Goal: Task Accomplishment & Management: Complete application form

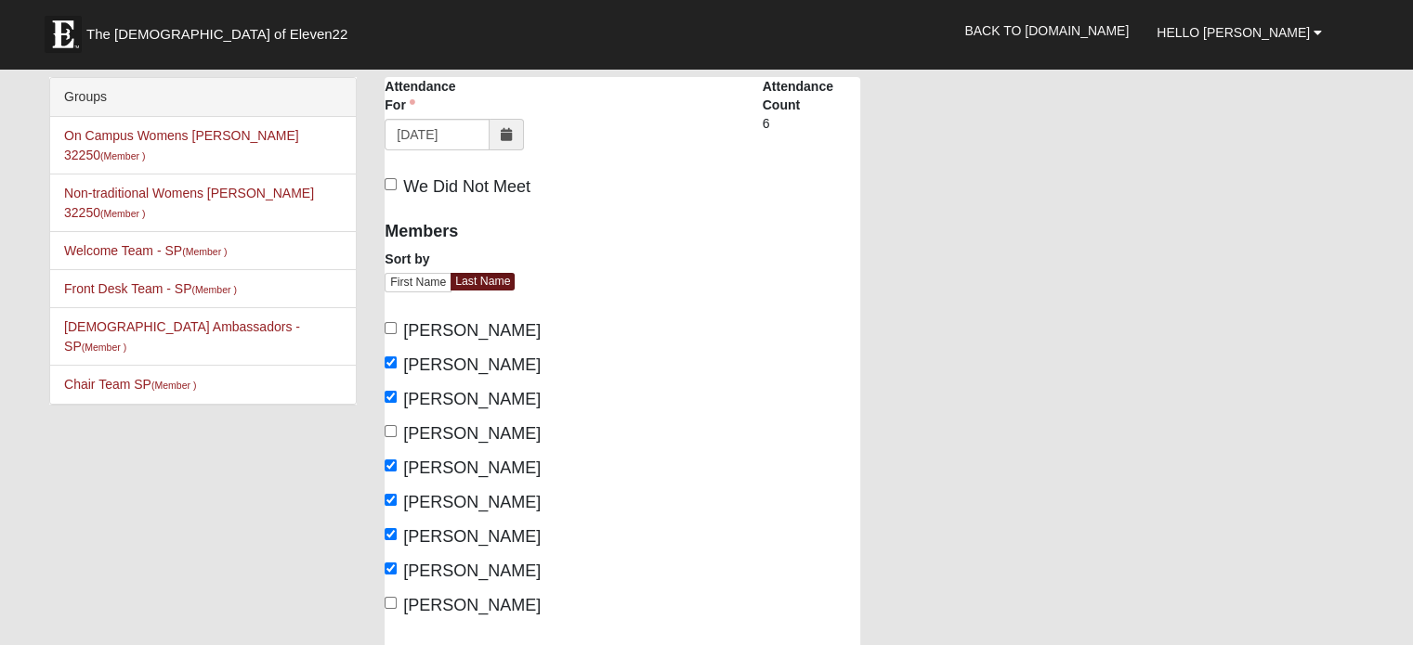
click at [979, 224] on div "Brookdale Southside Attendance Attendance For 9/4/2025 Attendance For is requir…" at bounding box center [874, 448] width 1007 height 742
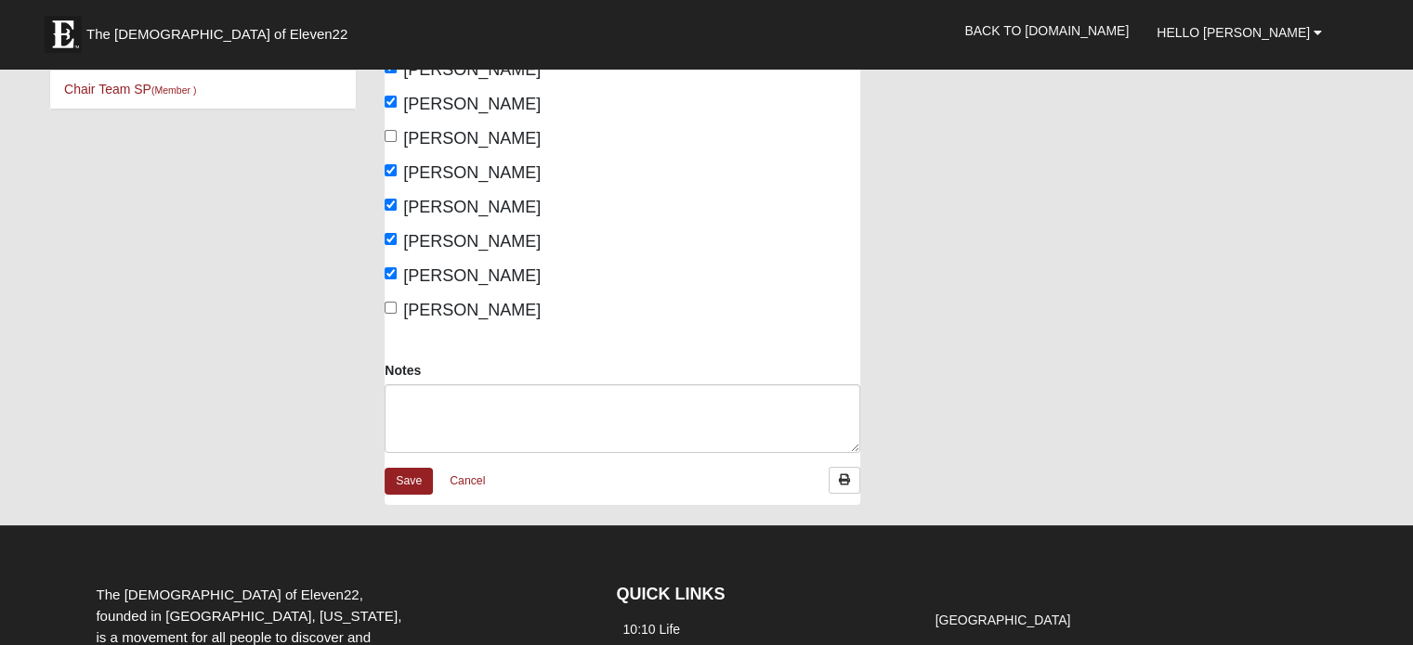
scroll to position [297, 0]
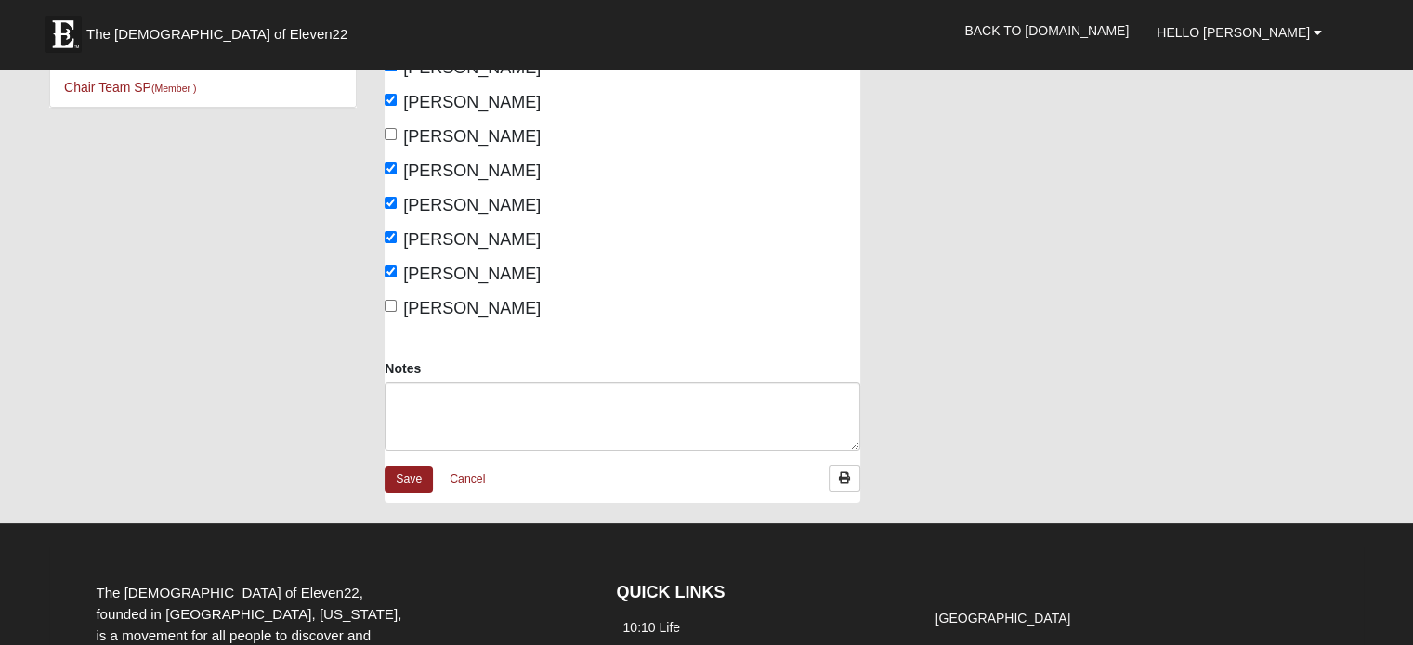
click at [336, 347] on div "Groups On Campus Womens Manfredi 32250 (Member ) Non-traditional Womens Massey …" at bounding box center [706, 151] width 1342 height 742
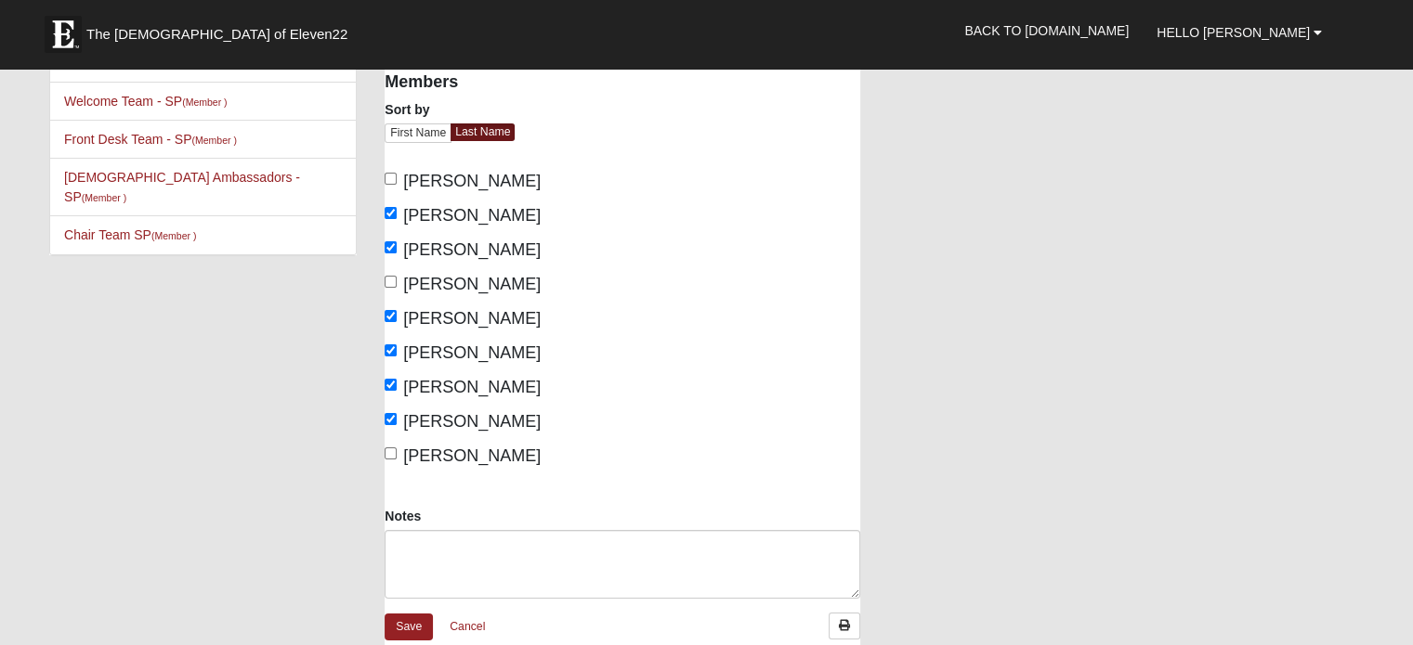
scroll to position [149, 0]
click at [452, 546] on textarea "Notes" at bounding box center [621, 565] width 475 height 69
type textarea "G"
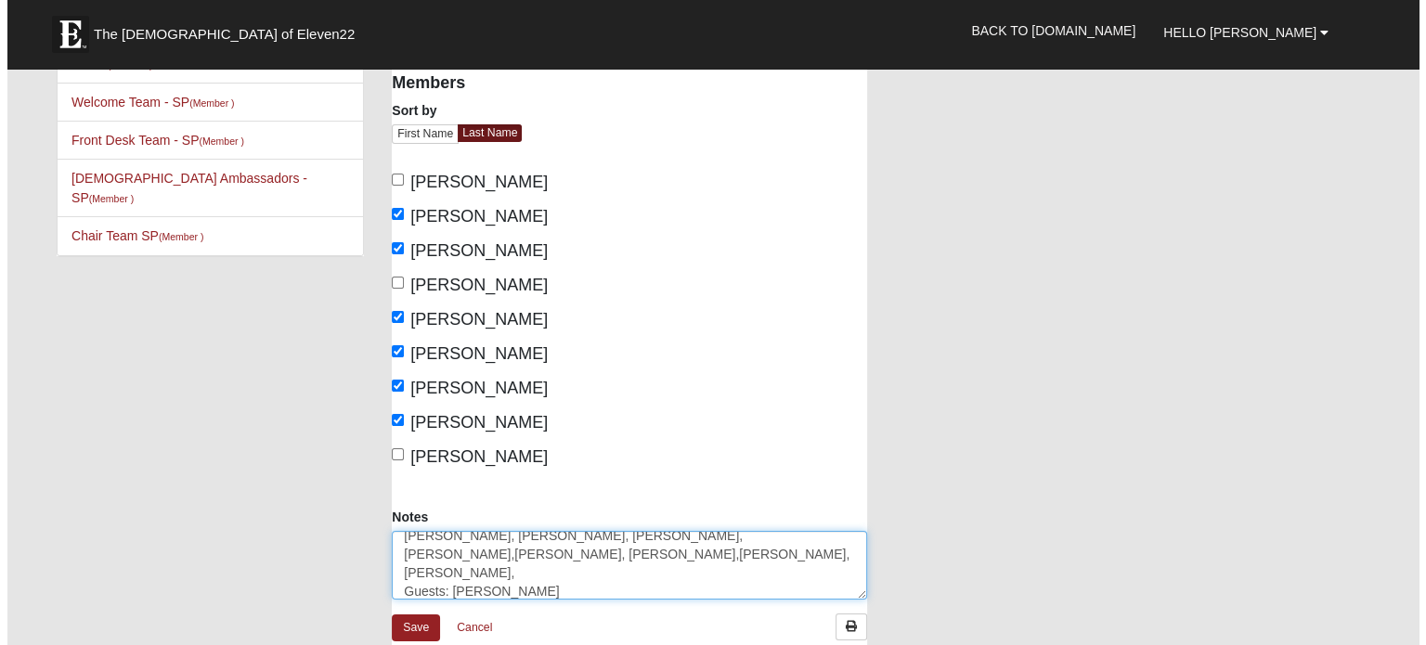
scroll to position [48, 0]
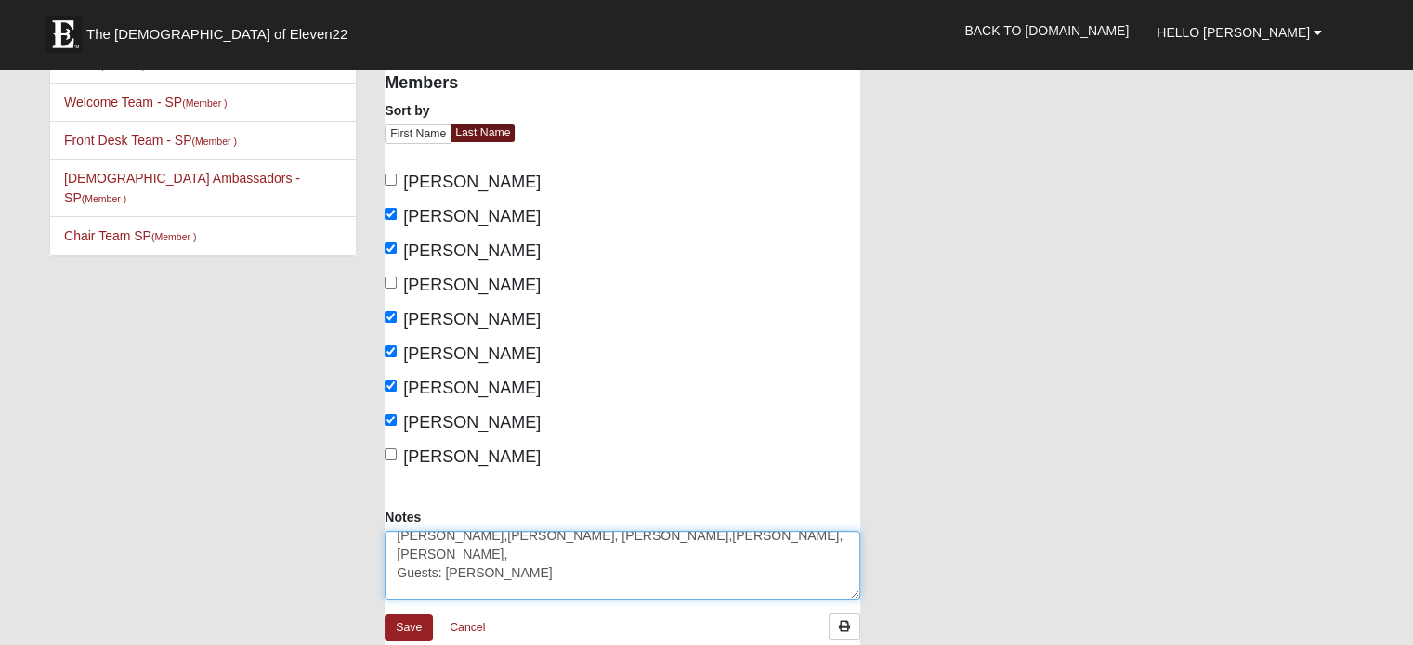
click at [592, 578] on textarea "Residents: Jim, Russell, Bill, Jamie,Madonna, Rod,Jerry, BobbiJo, Guests: Marv …" at bounding box center [621, 565] width 475 height 69
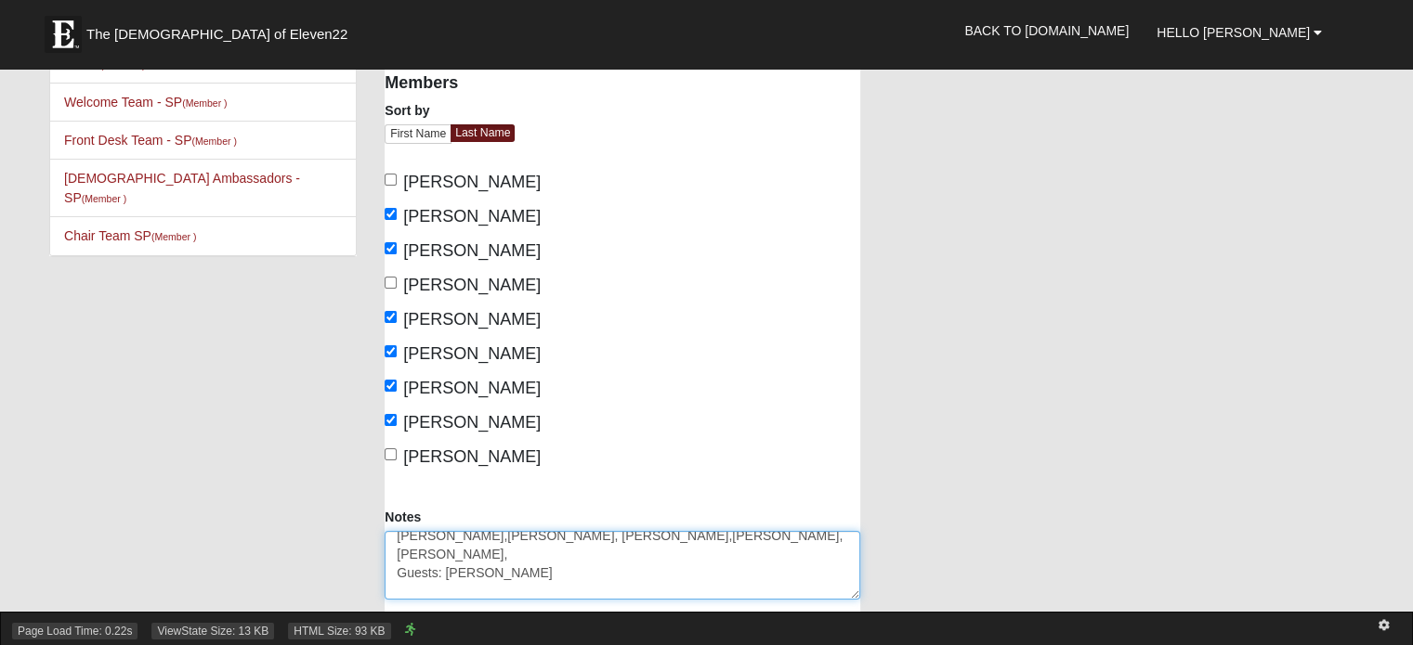
type textarea "Residents: Jim, Russell, Bill, Jamie,Madonna, Rod,Jerry, BobbiJo, Guests: Marv …"
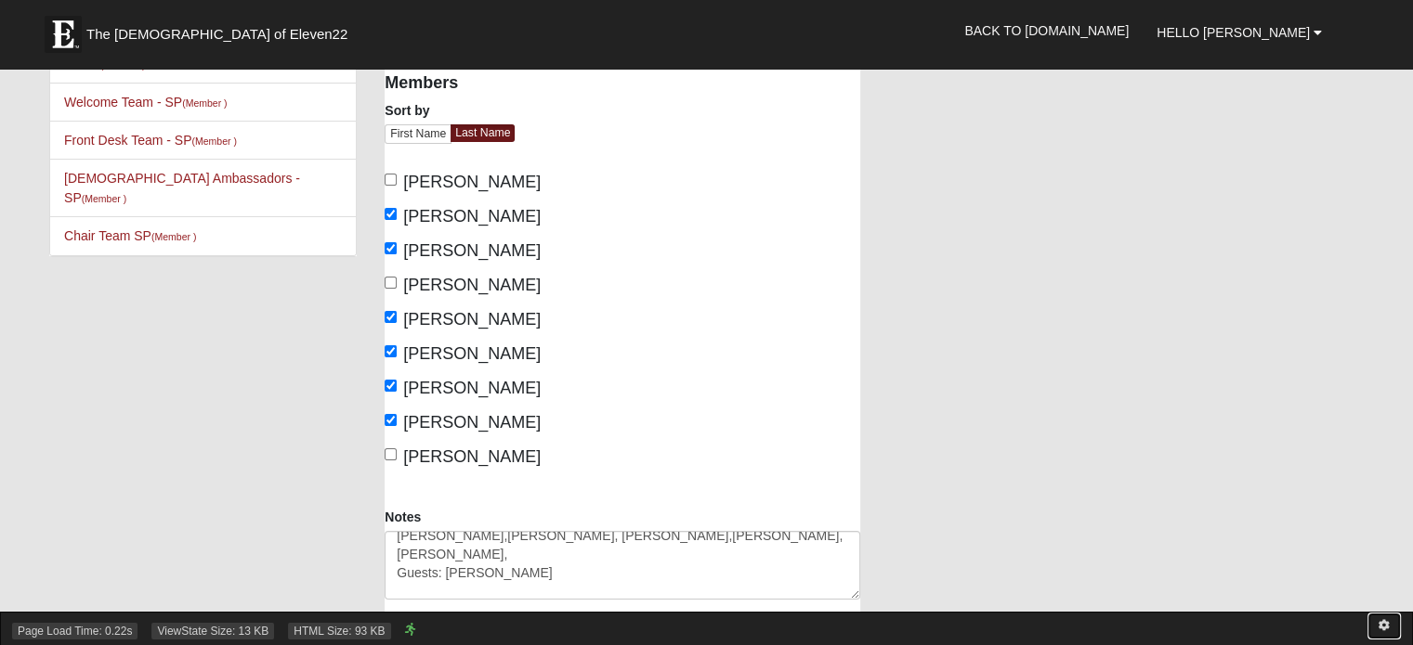
click at [1386, 621] on icon at bounding box center [1383, 625] width 11 height 11
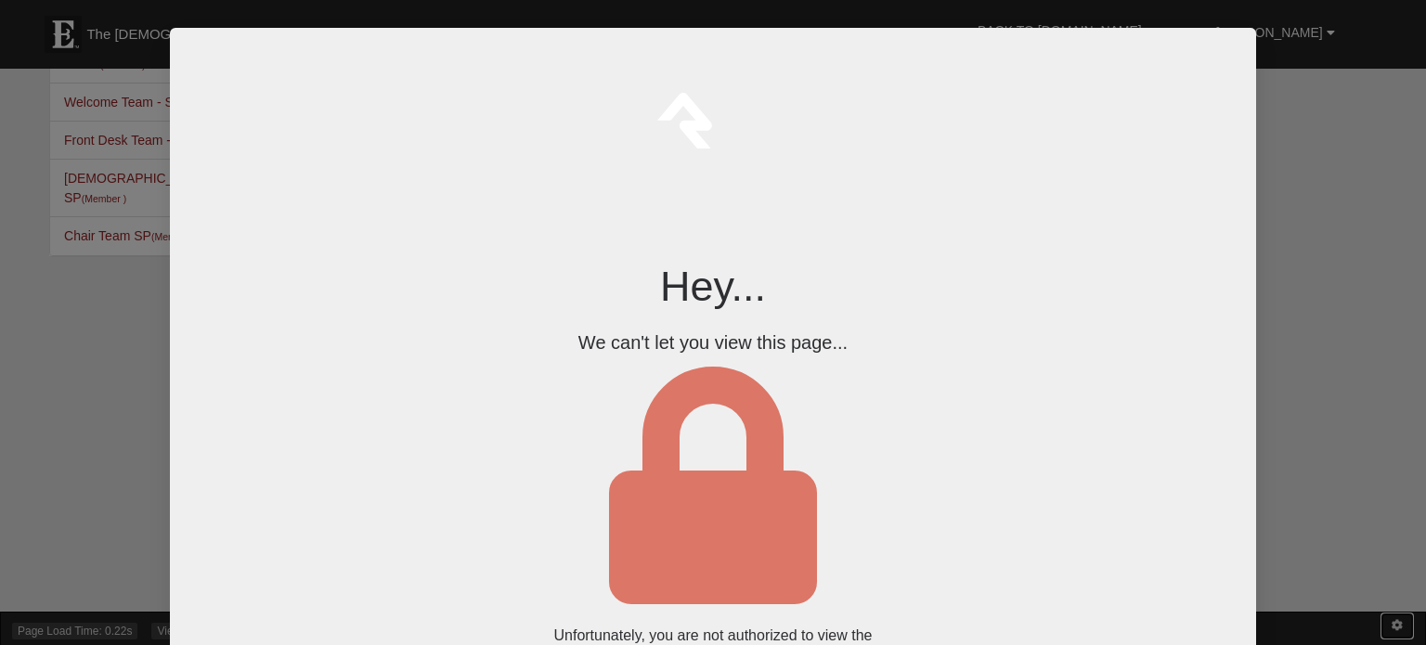
scroll to position [0, 0]
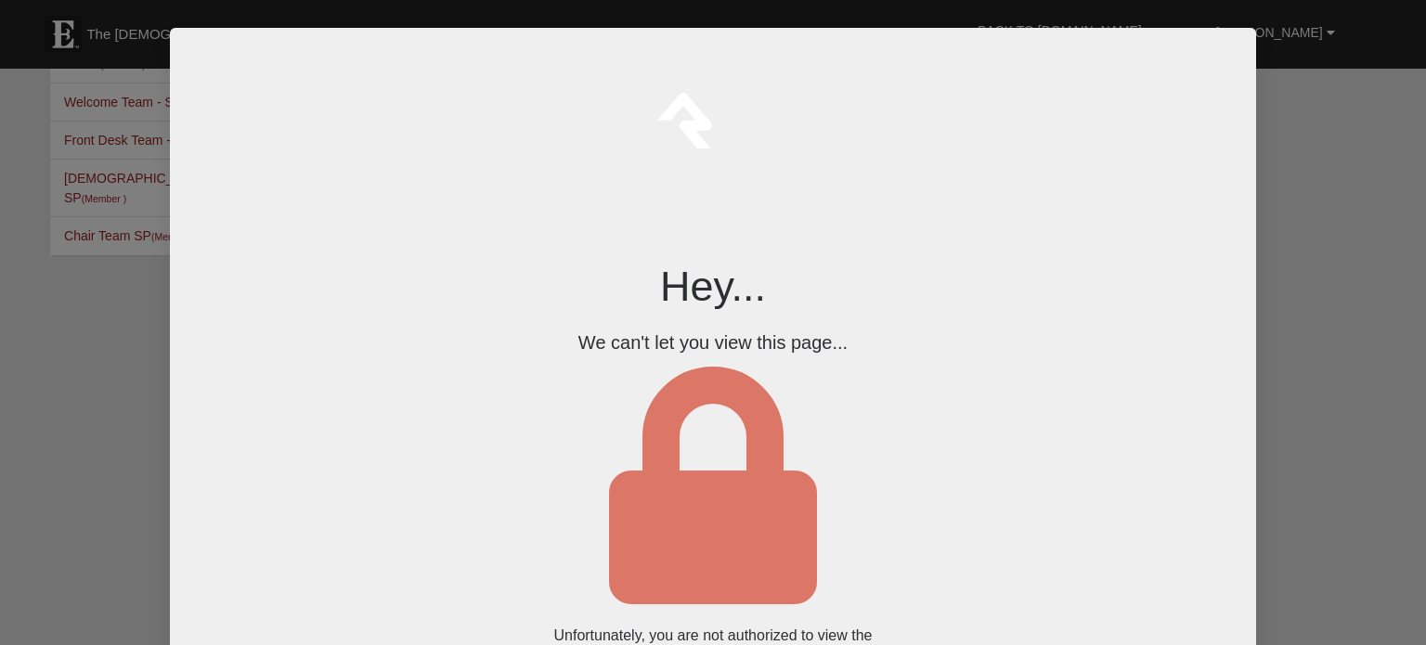
click at [1280, 167] on div at bounding box center [713, 322] width 1426 height 645
click at [46, 291] on div at bounding box center [713, 322] width 1426 height 645
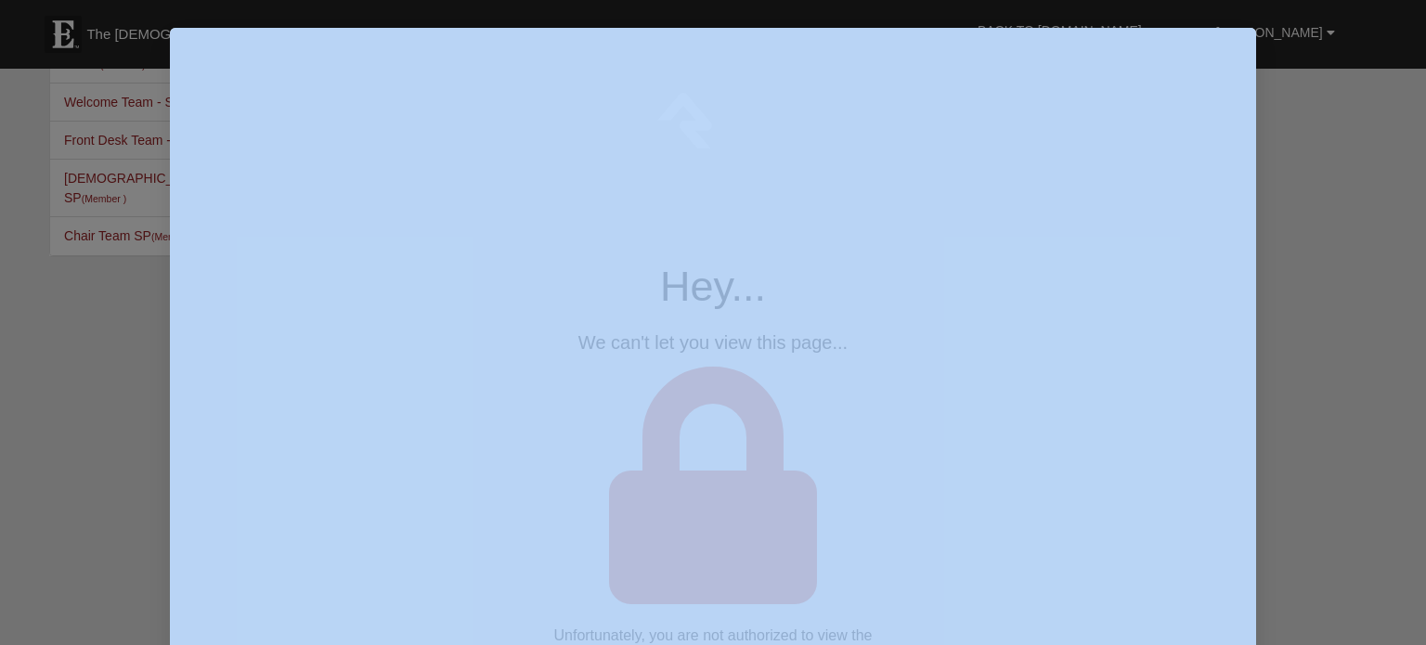
click at [46, 291] on div at bounding box center [713, 322] width 1426 height 645
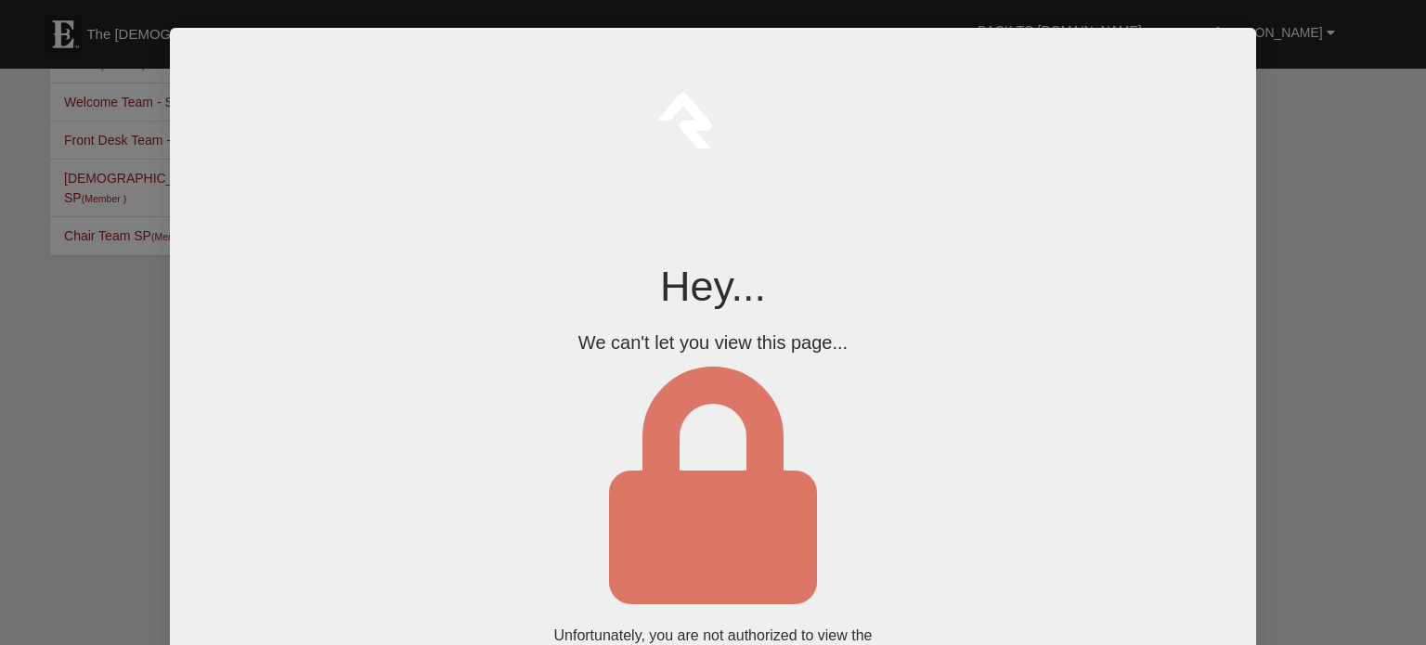
click at [46, 291] on div at bounding box center [713, 322] width 1426 height 645
click at [1228, 44] on html "Hey... We can't let you view this page... Unfortunately, you are not authorized…" at bounding box center [713, 387] width 1087 height 718
click at [195, 45] on html "Hey... We can't let you view this page... Unfortunately, you are not authorized…" at bounding box center [713, 387] width 1087 height 718
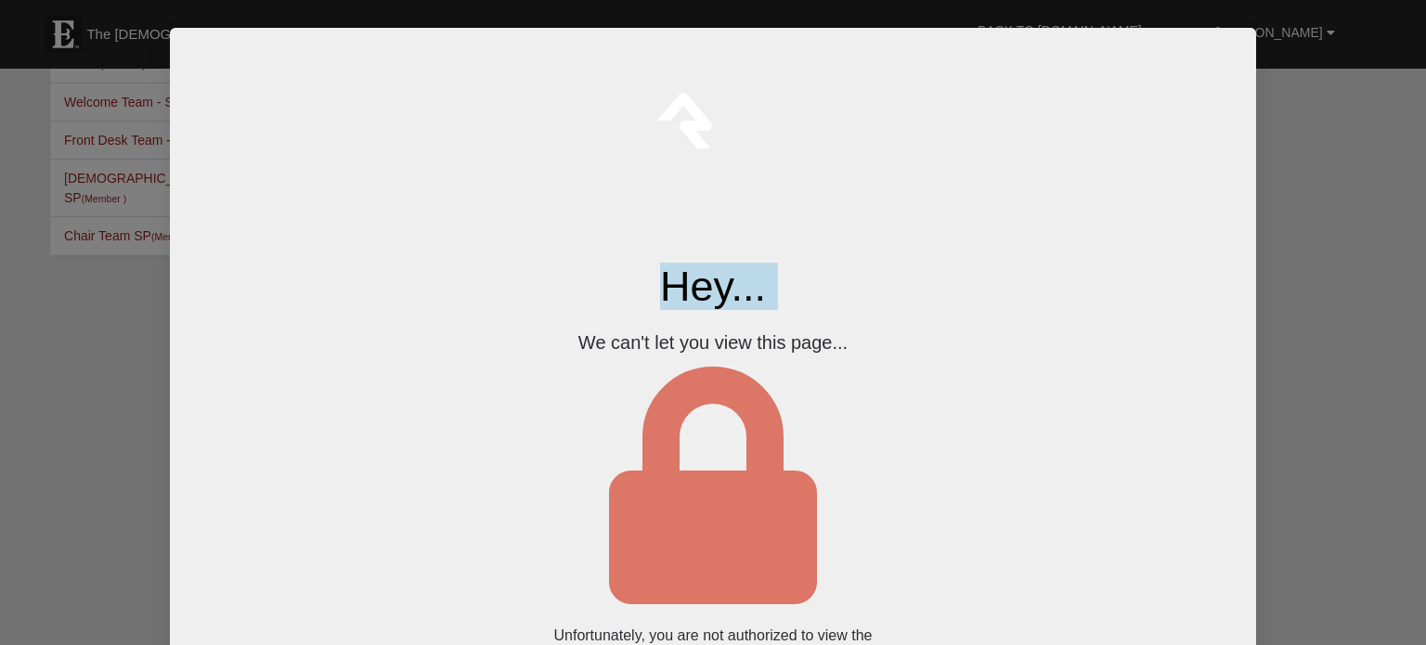
click at [1360, 266] on div at bounding box center [713, 322] width 1426 height 645
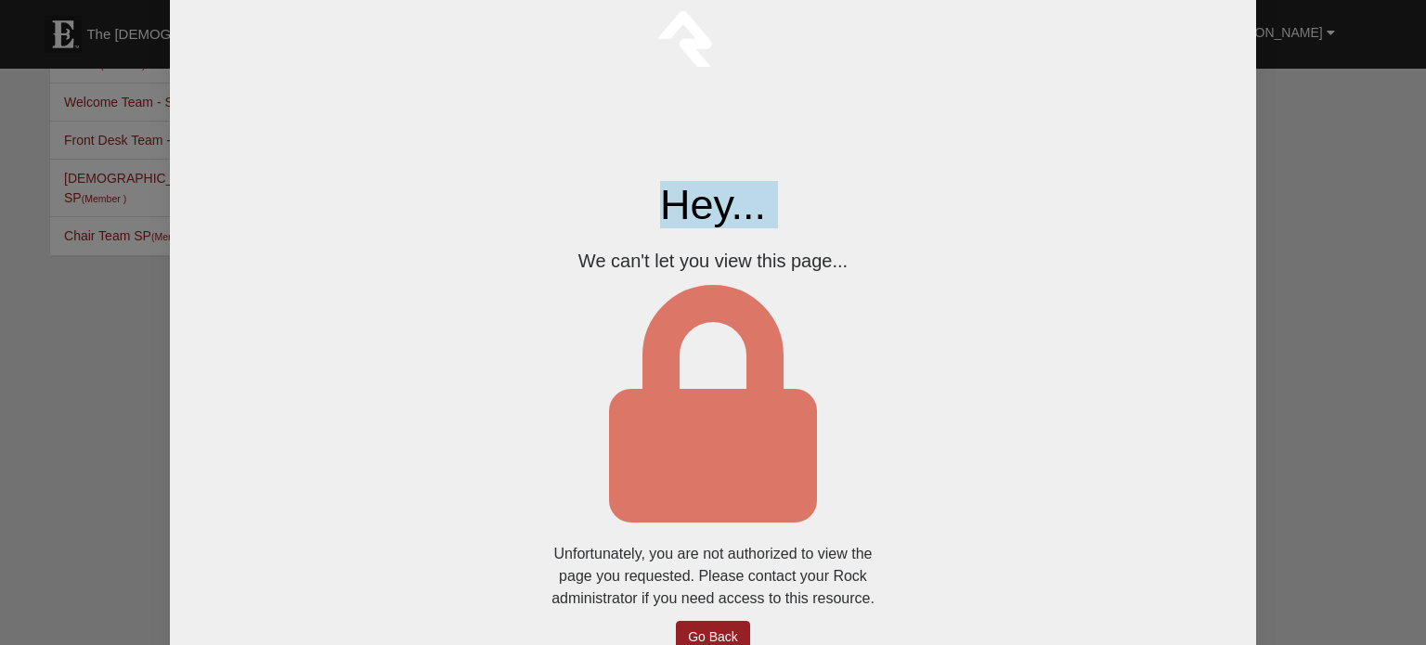
scroll to position [101, 0]
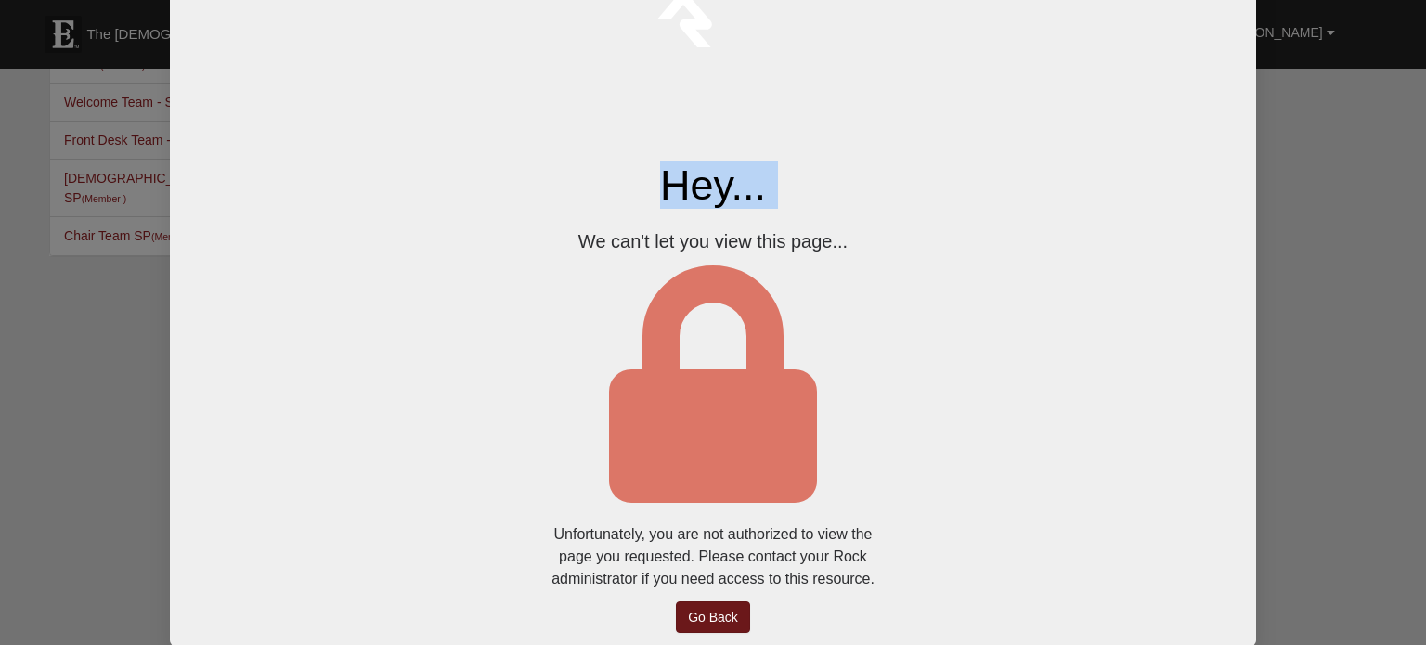
click at [696, 618] on link "Go Back" at bounding box center [713, 618] width 74 height 32
click at [728, 616] on link "Go Back" at bounding box center [713, 618] width 74 height 32
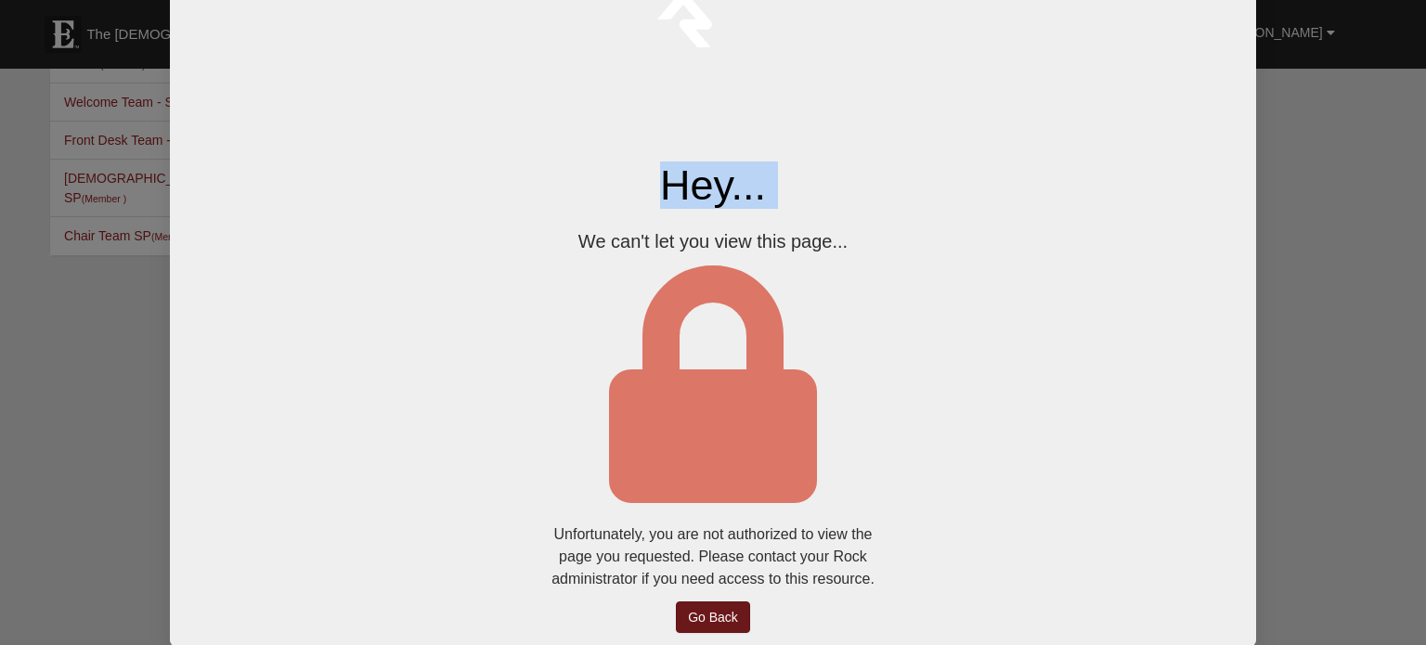
click at [728, 616] on link "Go Back" at bounding box center [713, 618] width 74 height 32
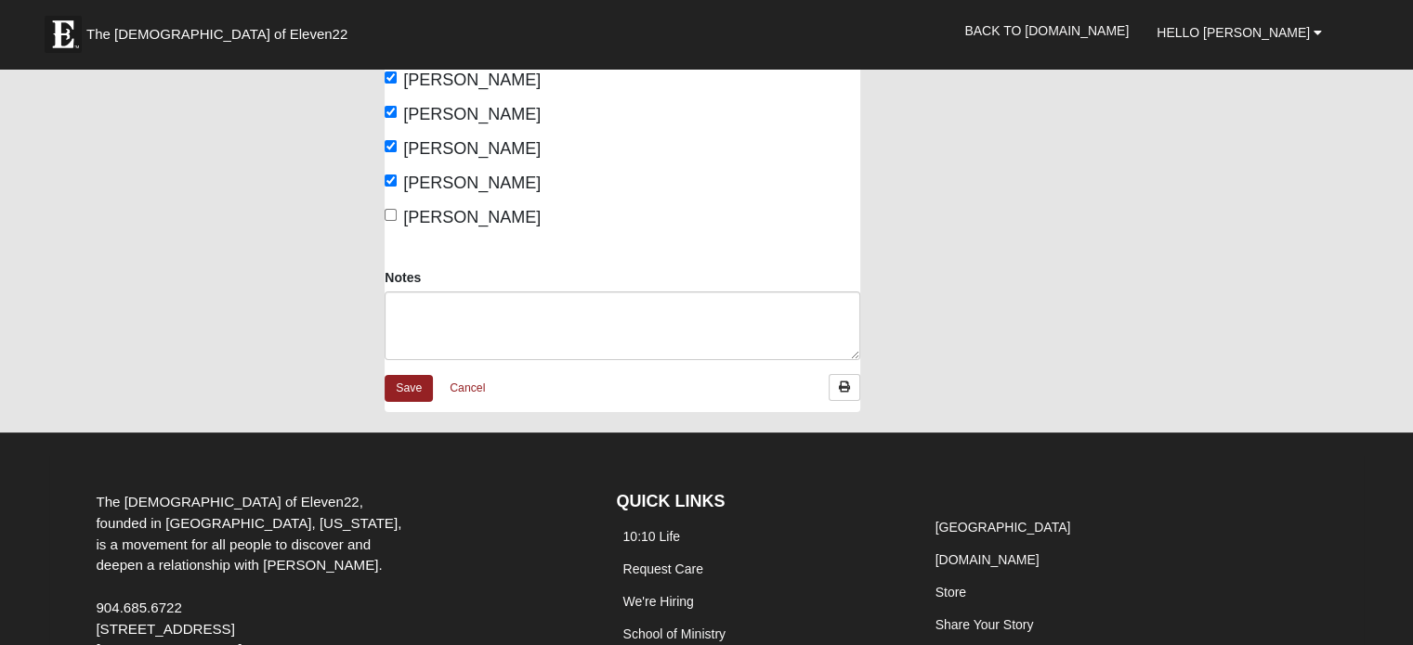
scroll to position [409, 0]
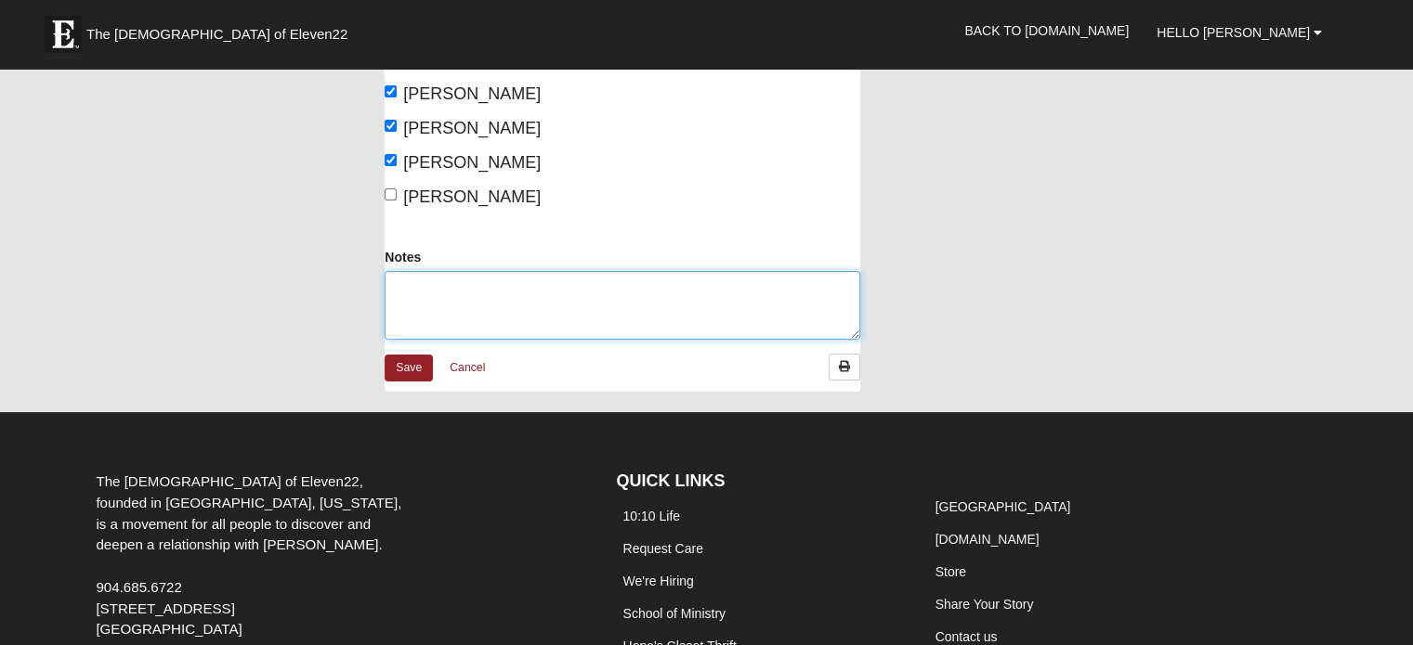
click at [451, 280] on textarea "Notes" at bounding box center [621, 305] width 475 height 69
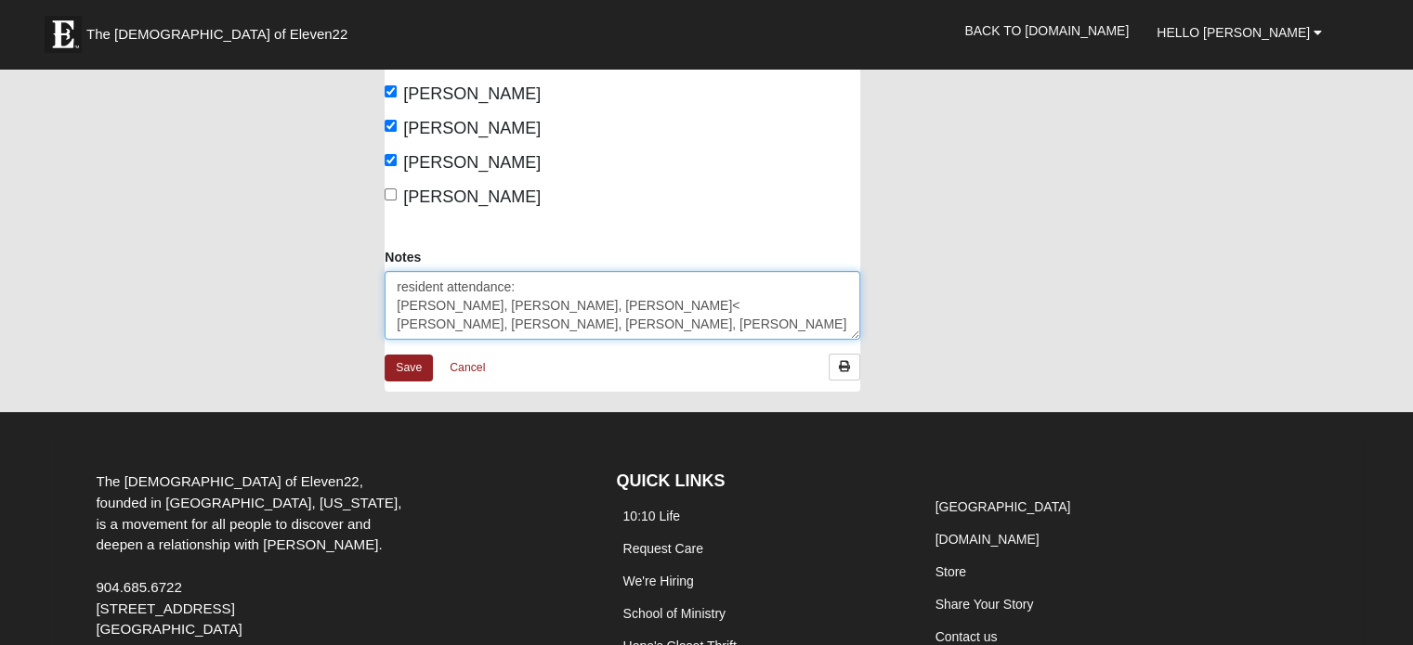
click at [506, 303] on textarea "resident attendance: Russell, Jim, Jerry< Bill, BobbiJo, Jamie, Madonna" at bounding box center [621, 305] width 475 height 69
click at [703, 306] on textarea "resident attendance: Russell, Jim, Jerry Bill, BobbiJo, Jamie, Madonna" at bounding box center [621, 305] width 475 height 69
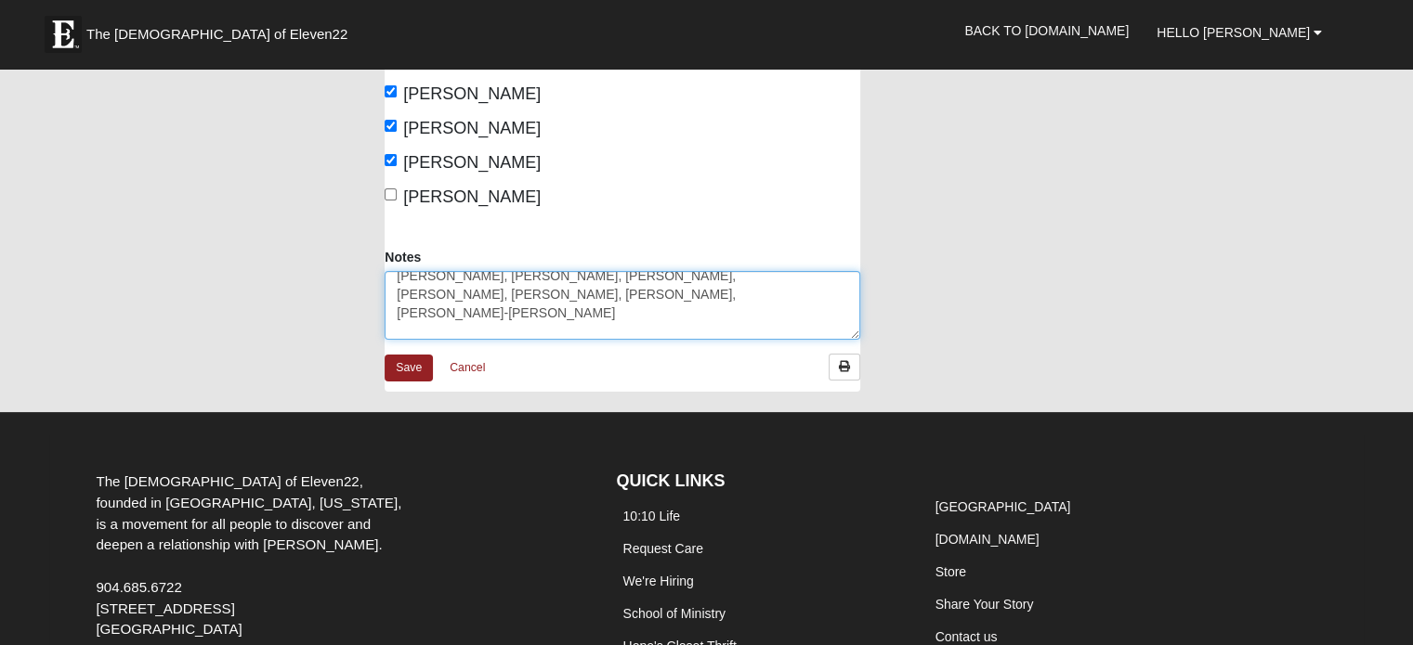
scroll to position [48, 0]
click at [443, 332] on textarea "resident attendance: Russell, Jim, Jerry Bill, BobbiJo, Jamie, Madonna, Rod Gue…" at bounding box center [621, 305] width 475 height 69
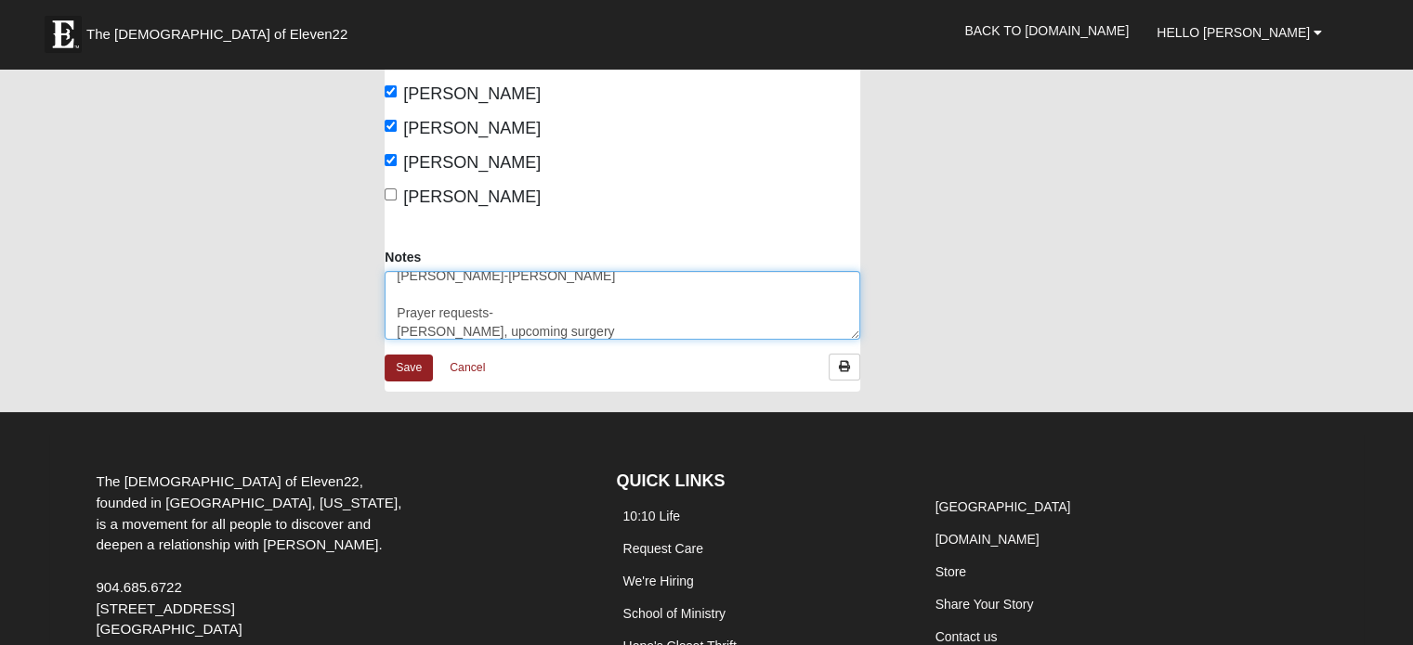
click at [443, 332] on textarea "resident attendance: Russell, Jim, Jerry Bill, BobbiJo, Jamie, Madonna, Rod Gue…" at bounding box center [621, 305] width 475 height 69
type textarea "resident attendance: [PERSON_NAME], [PERSON_NAME], [PERSON_NAME], [PERSON_NAME]…"
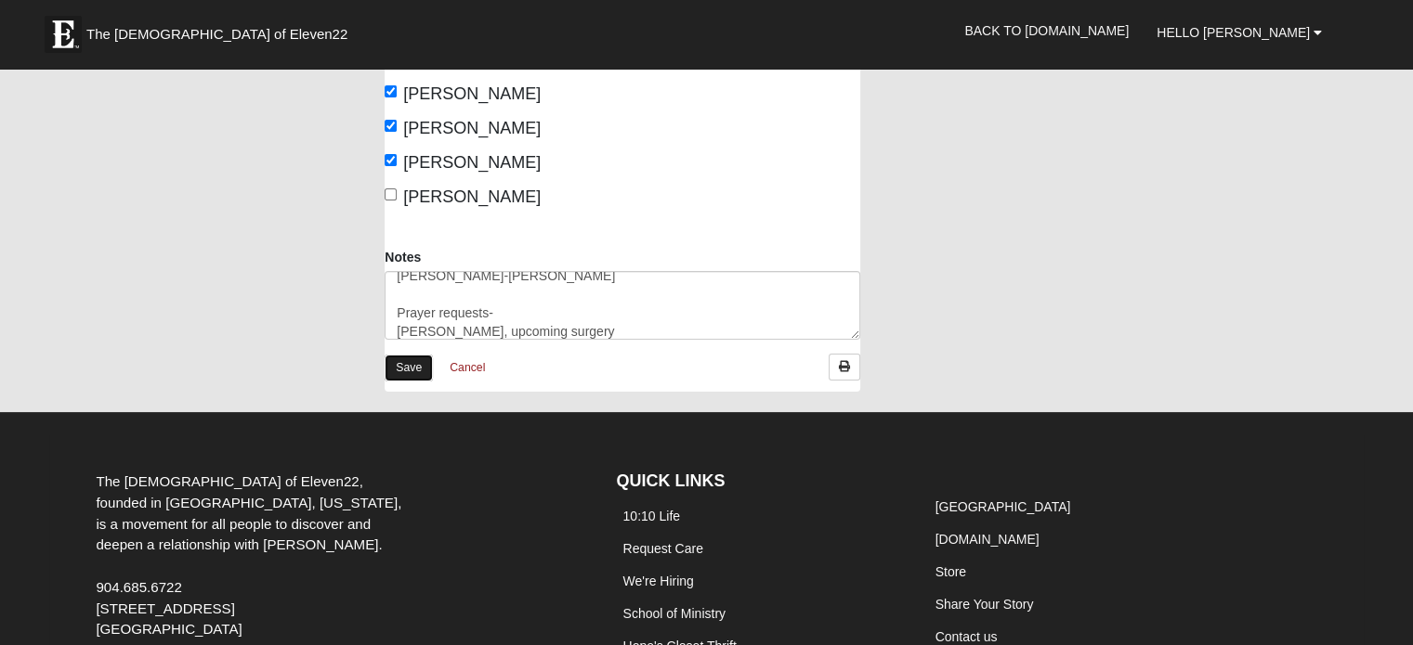
click at [400, 365] on link "Save" at bounding box center [408, 368] width 48 height 27
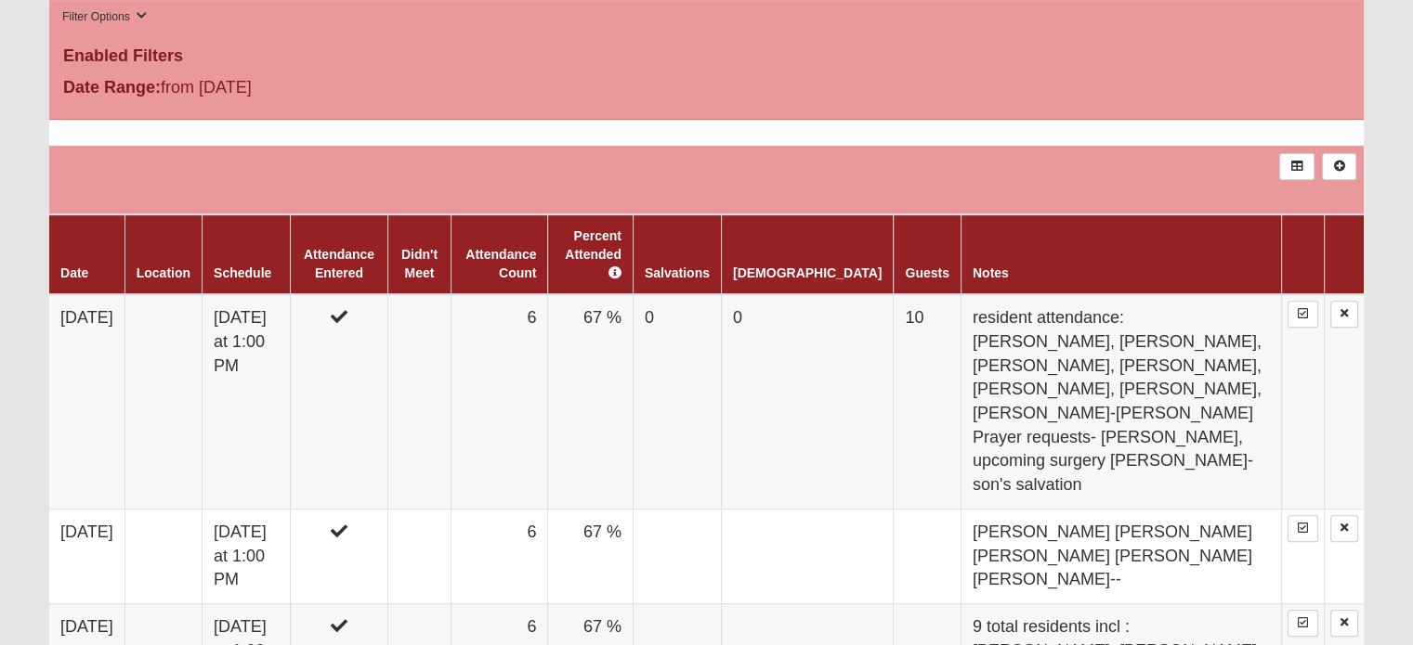
scroll to position [706, 0]
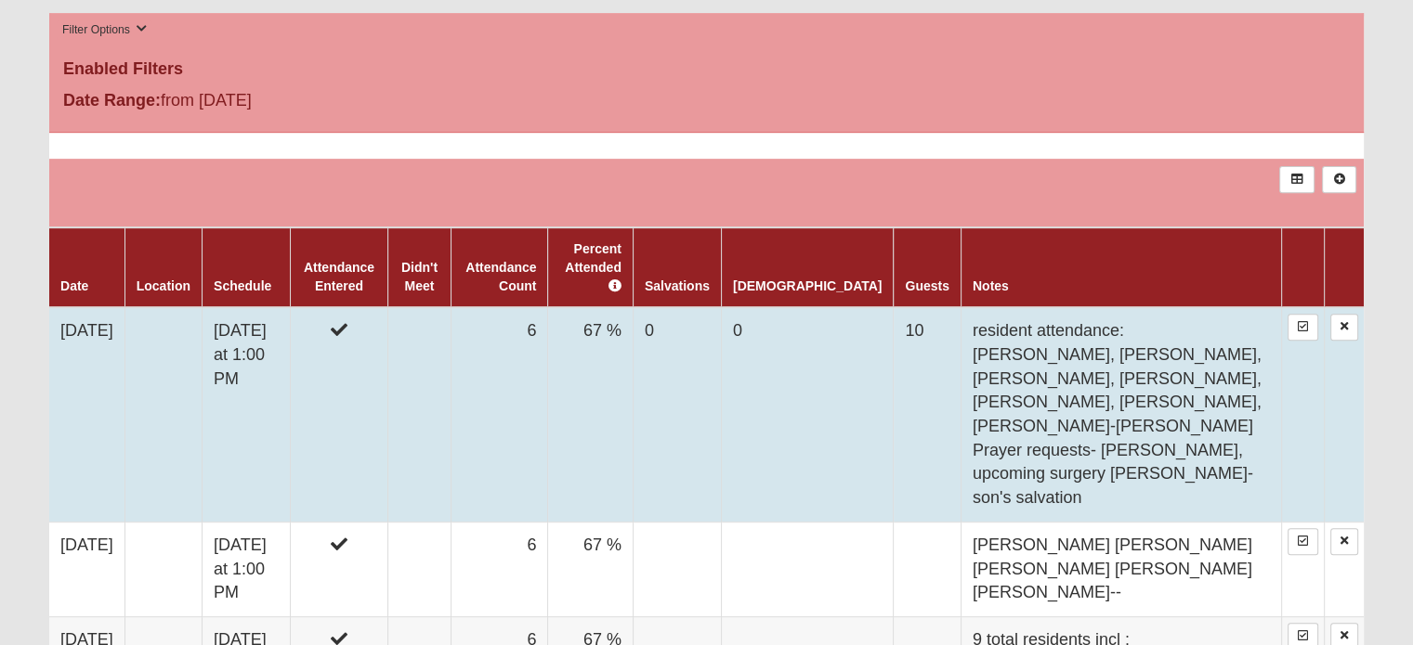
click at [905, 322] on td "10" at bounding box center [926, 414] width 67 height 215
